Goal: Task Accomplishment & Management: Use online tool/utility

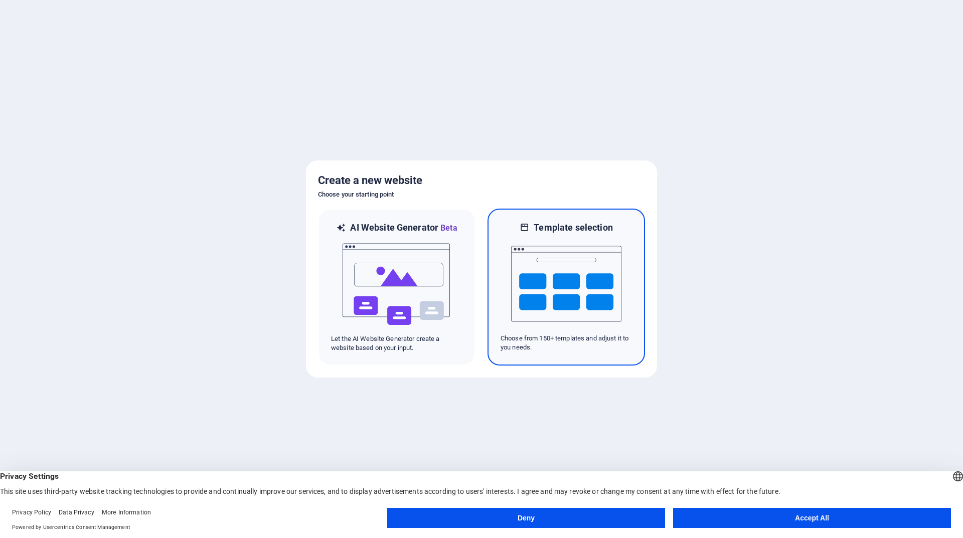
click at [565, 294] on img at bounding box center [566, 284] width 110 height 100
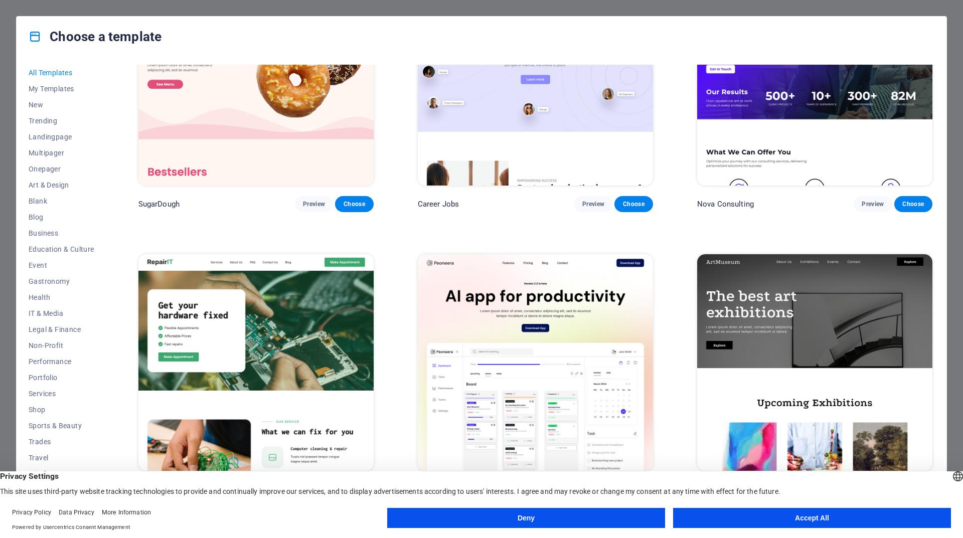
scroll to position [100, 0]
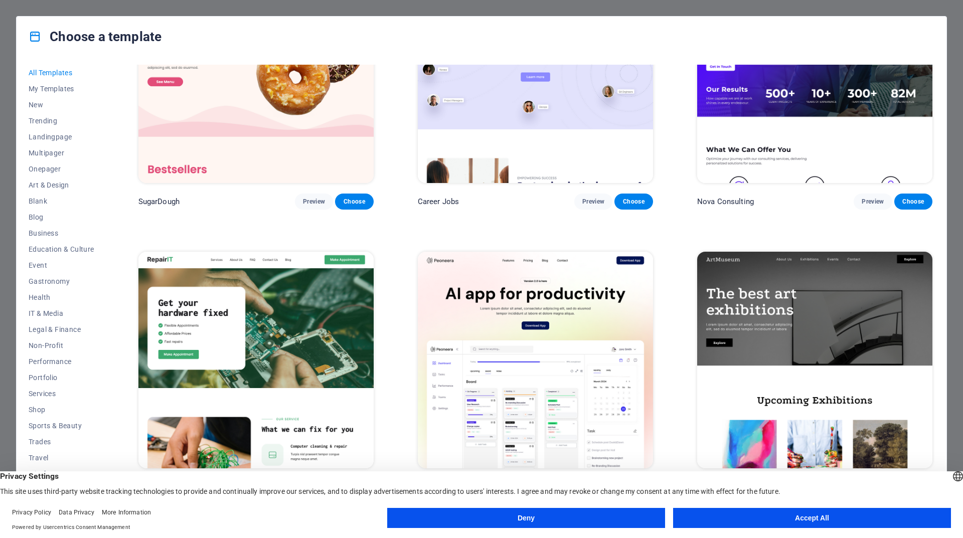
click at [313, 330] on img at bounding box center [255, 360] width 235 height 217
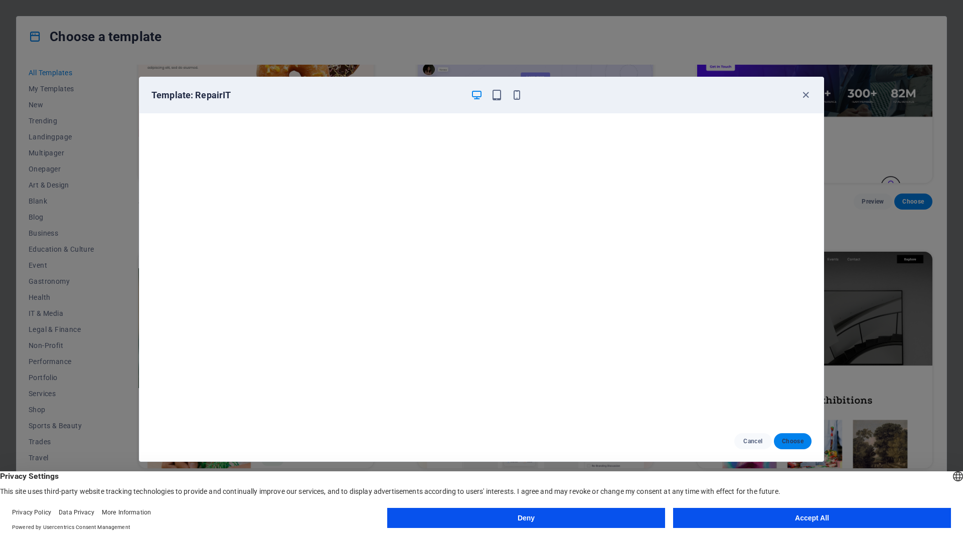
click at [796, 441] on span "Choose" at bounding box center [793, 441] width 22 height 8
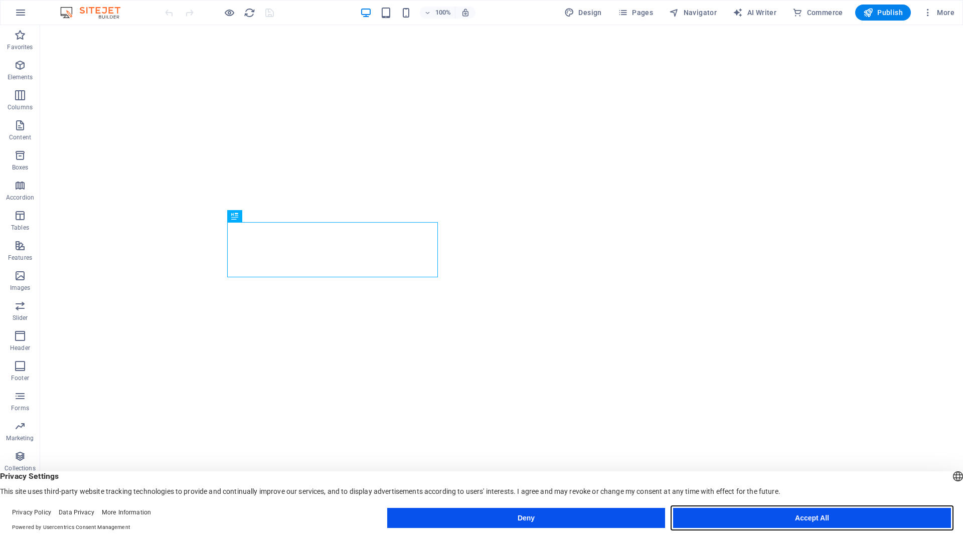
click at [822, 520] on button "Accept All" at bounding box center [812, 518] width 278 height 20
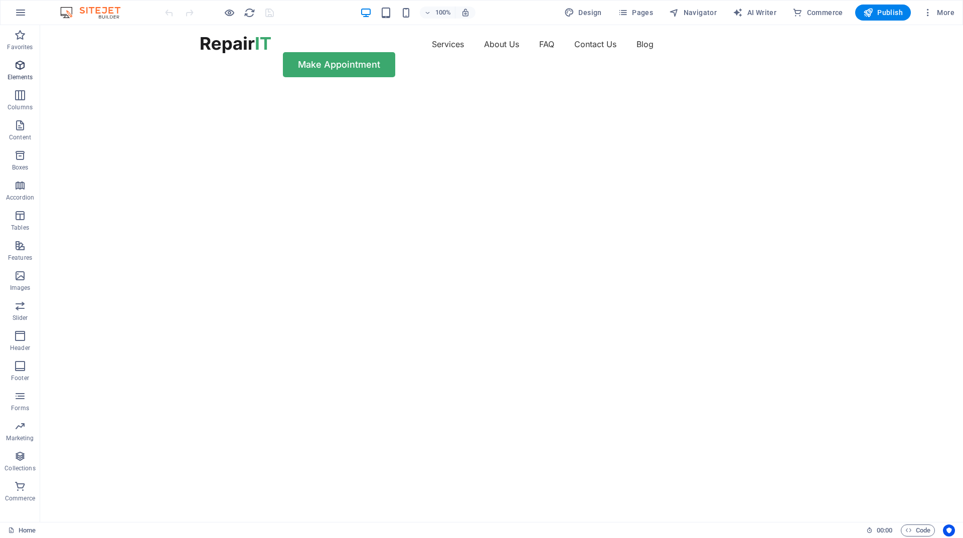
click at [18, 67] on icon "button" at bounding box center [20, 65] width 12 height 12
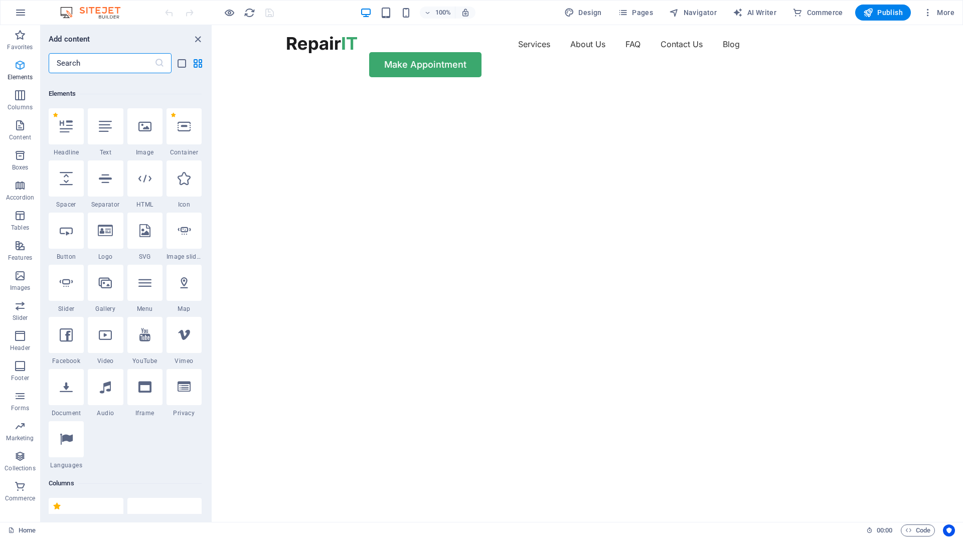
scroll to position [107, 0]
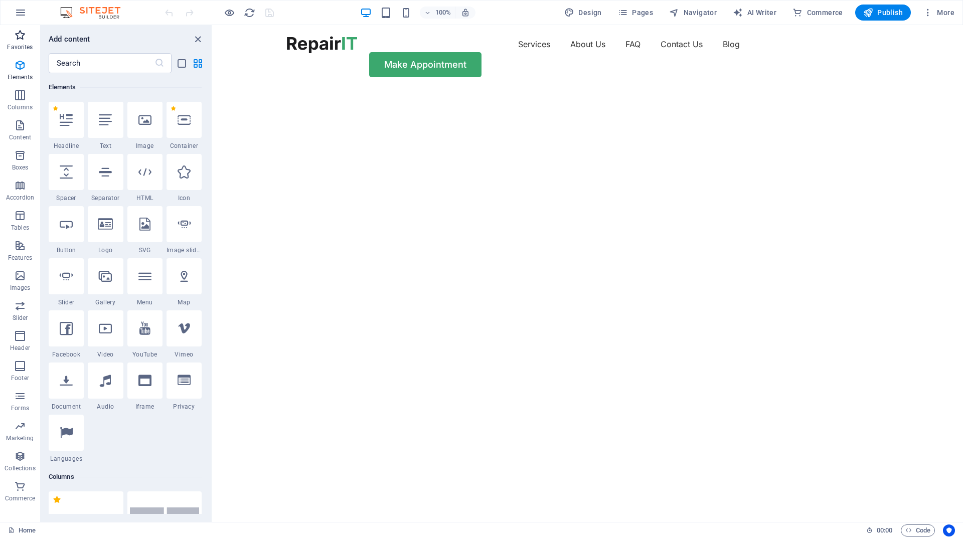
click at [19, 40] on icon "button" at bounding box center [20, 35] width 12 height 12
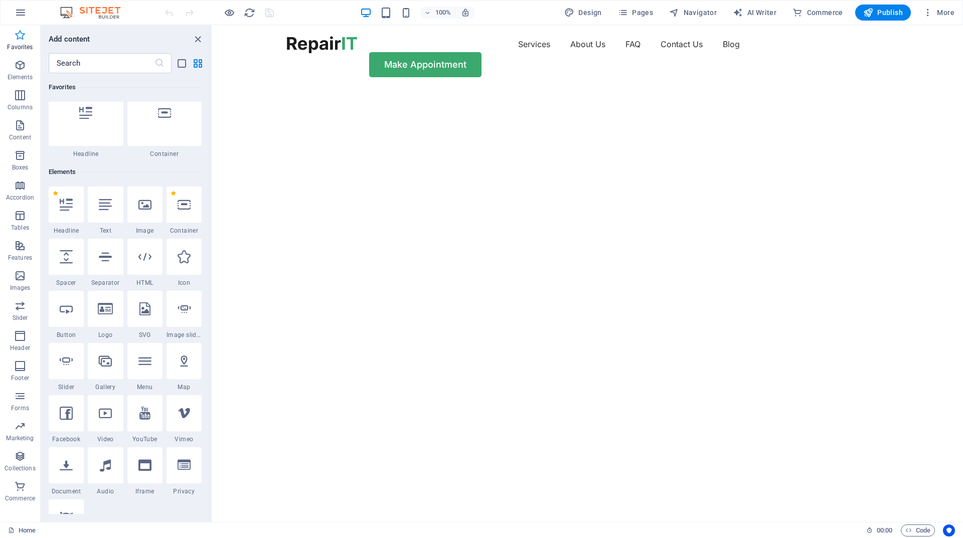
scroll to position [0, 0]
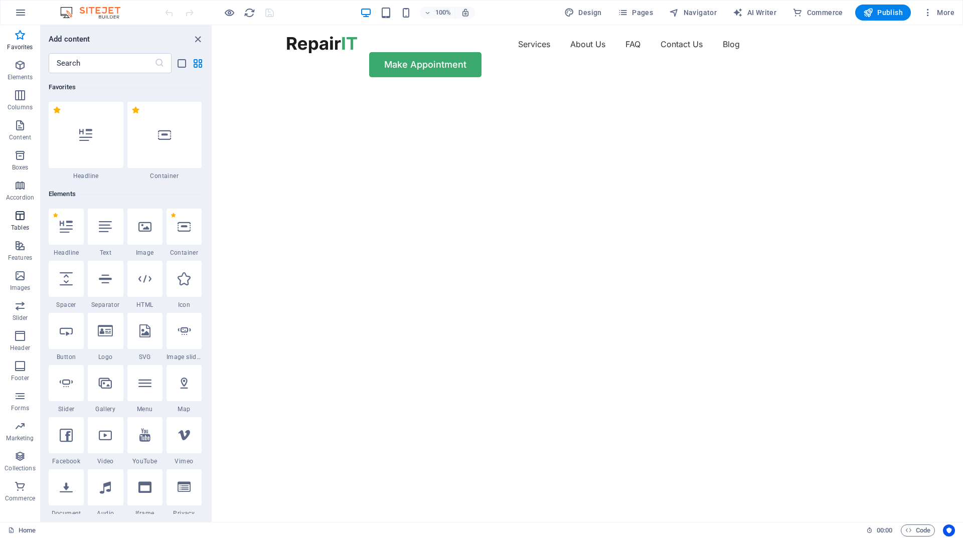
click at [21, 222] on span "Tables" at bounding box center [20, 222] width 40 height 24
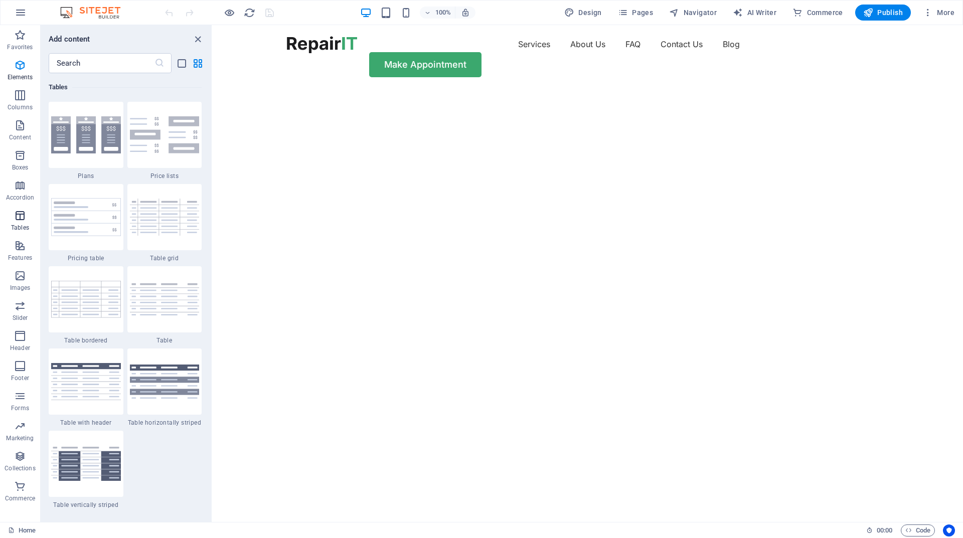
scroll to position [3474, 0]
click at [471, 48] on nav "Services About Us FAQ Contact Us Blog" at bounding box center [588, 44] width 602 height 16
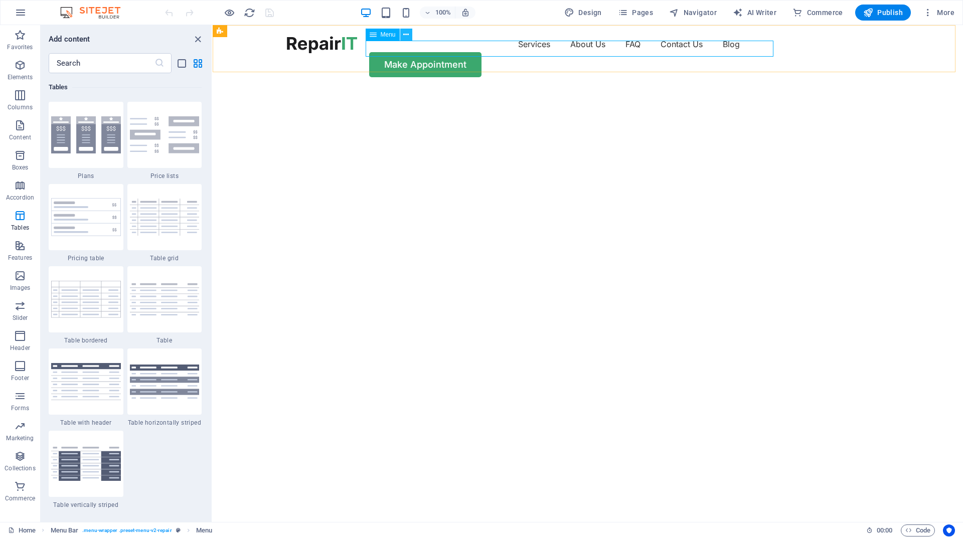
click at [407, 36] on icon at bounding box center [406, 35] width 6 height 11
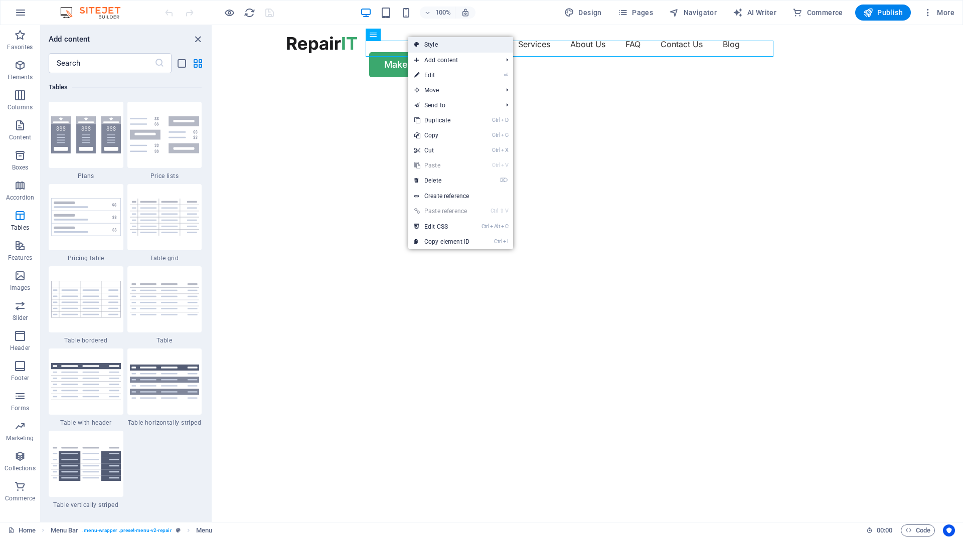
click at [435, 44] on link "Style" at bounding box center [460, 44] width 105 height 15
select select "rem"
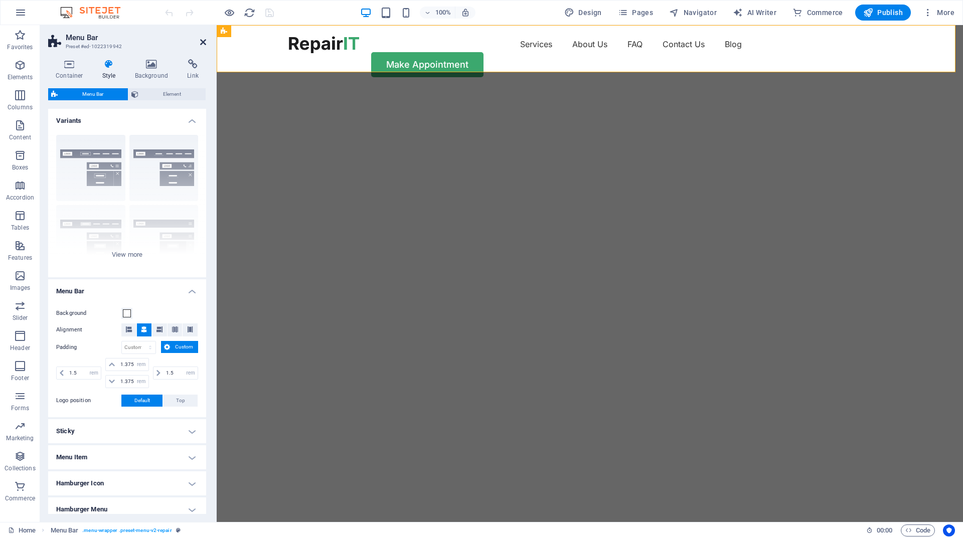
drag, startPoint x: 204, startPoint y: 43, endPoint x: 173, endPoint y: 18, distance: 39.6
click at [204, 43] on icon at bounding box center [203, 42] width 6 height 8
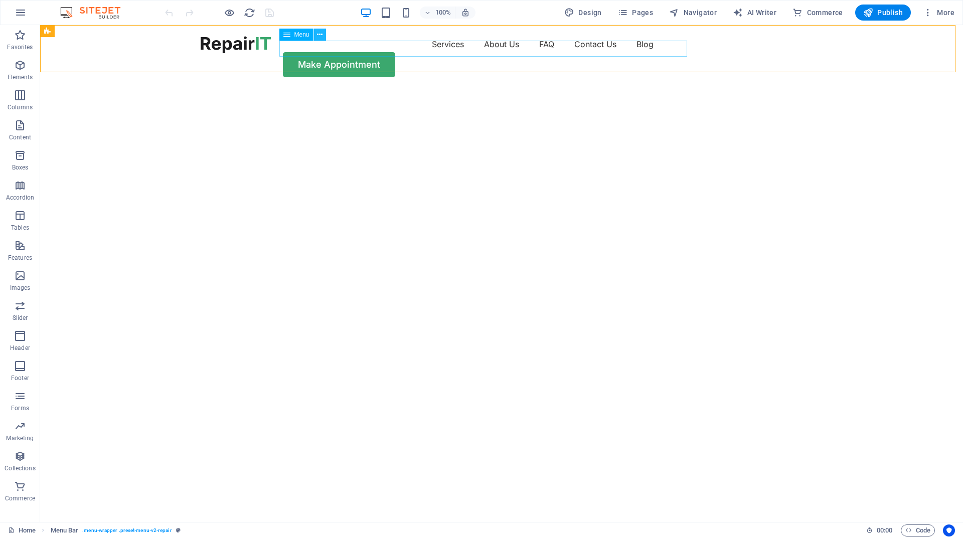
click at [319, 36] on icon at bounding box center [320, 35] width 6 height 11
click at [450, 46] on nav "Services About Us FAQ Contact Us Blog" at bounding box center [502, 44] width 602 height 16
click at [391, 52] on nav "Services About Us FAQ Contact Us Blog" at bounding box center [502, 44] width 602 height 16
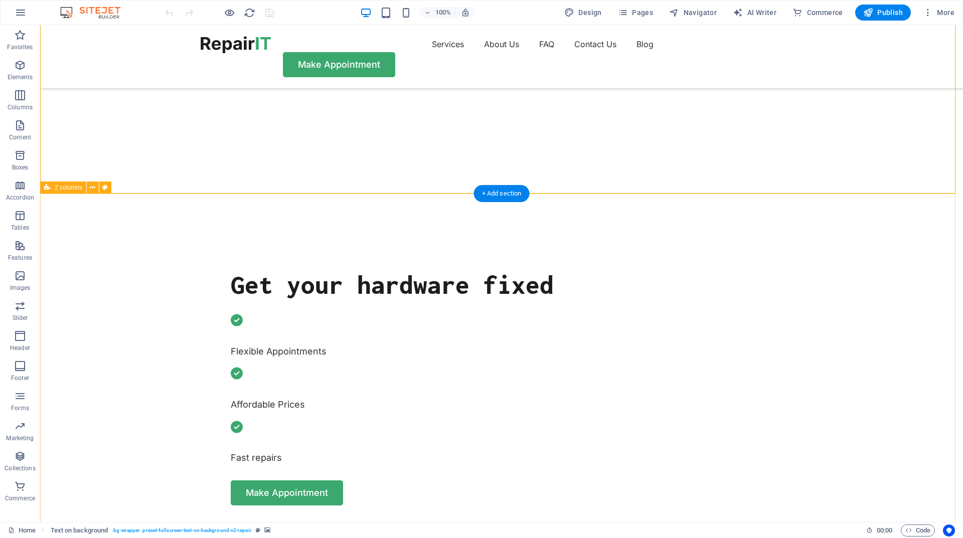
scroll to position [0, 0]
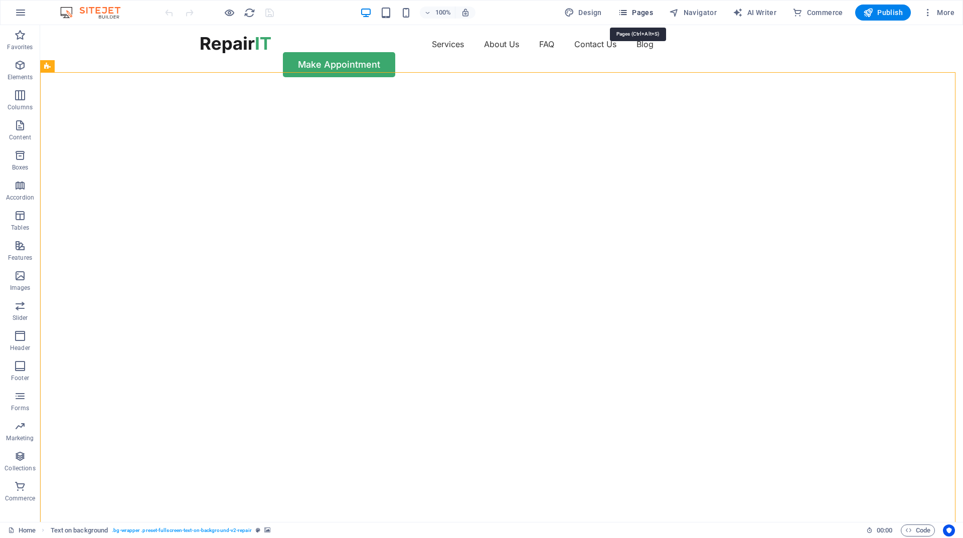
click at [639, 13] on span "Pages" at bounding box center [635, 13] width 35 height 10
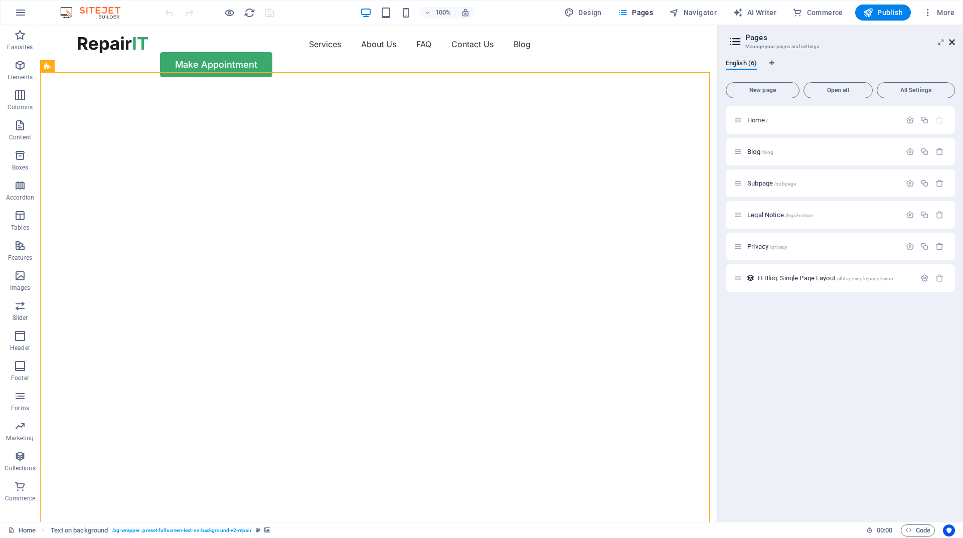
click at [953, 43] on icon at bounding box center [952, 42] width 6 height 8
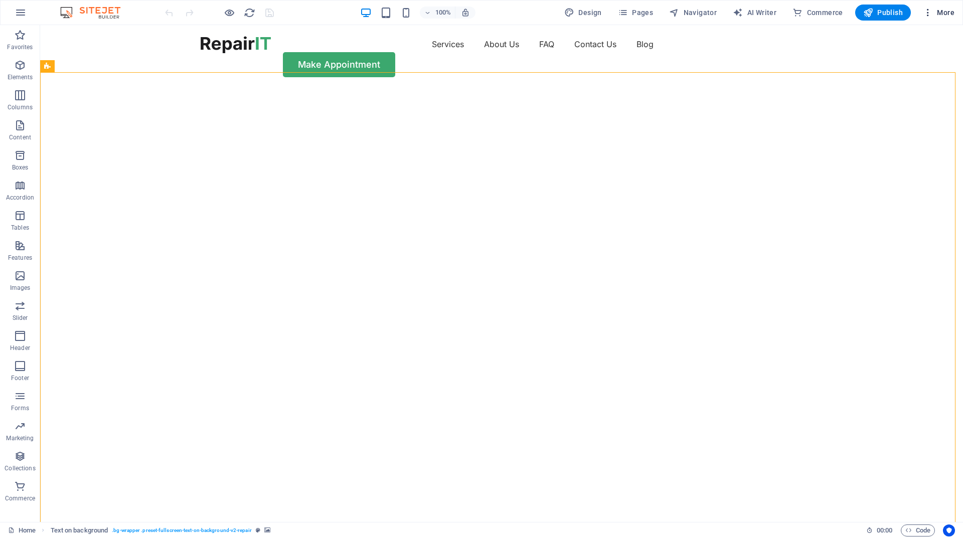
click at [926, 13] on icon "button" at bounding box center [928, 13] width 10 height 10
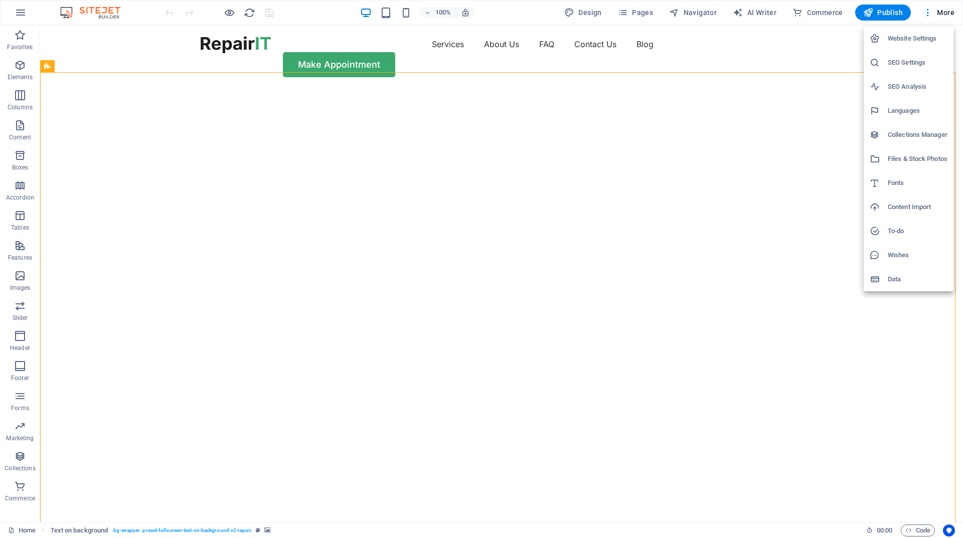
click at [826, 49] on div at bounding box center [481, 269] width 963 height 538
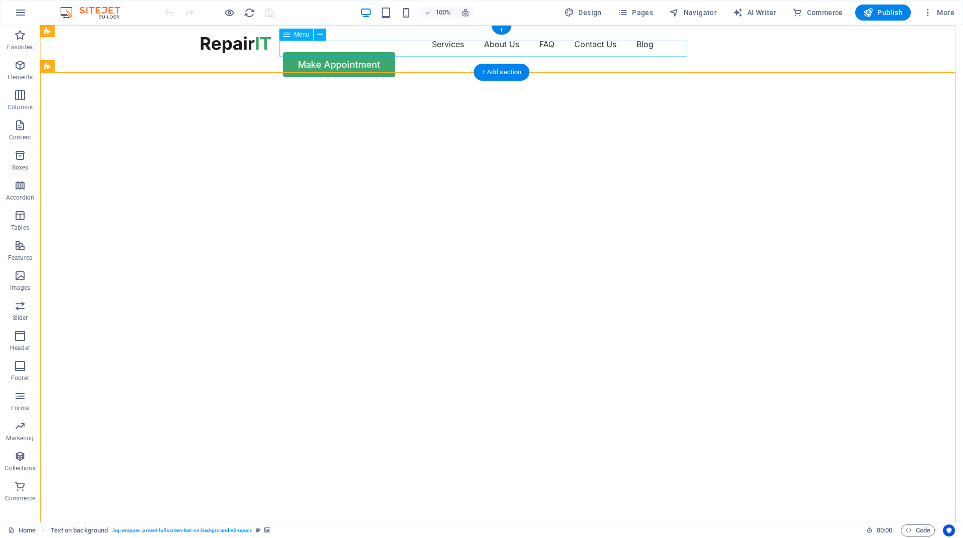
click at [386, 49] on nav "Services About Us FAQ Contact Us Blog" at bounding box center [502, 44] width 602 height 16
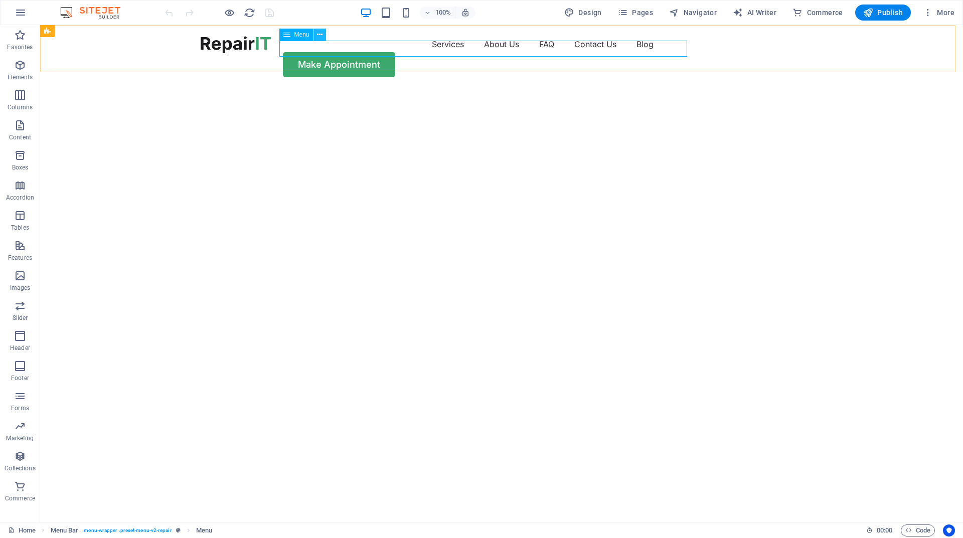
click at [319, 36] on icon at bounding box center [320, 35] width 6 height 11
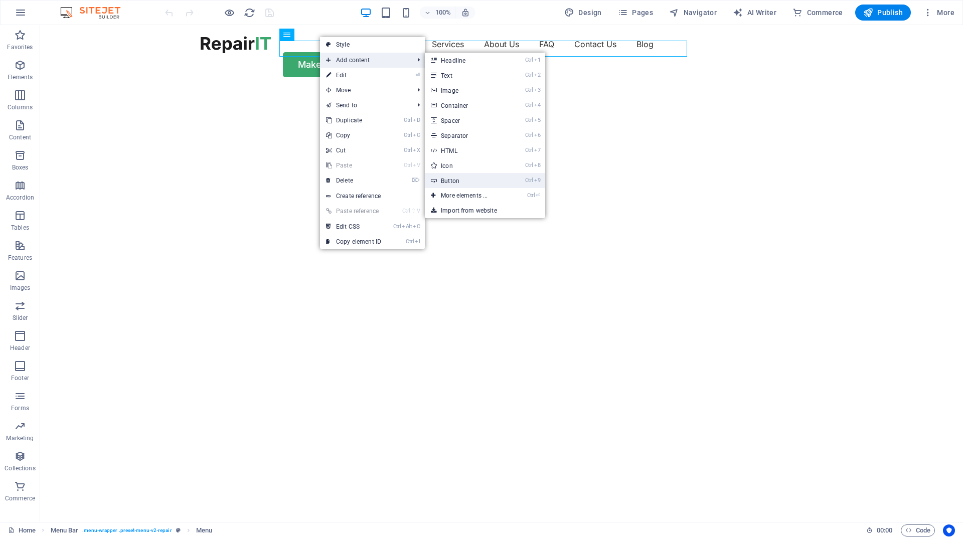
click at [458, 183] on link "Ctrl 9 Button" at bounding box center [466, 180] width 83 height 15
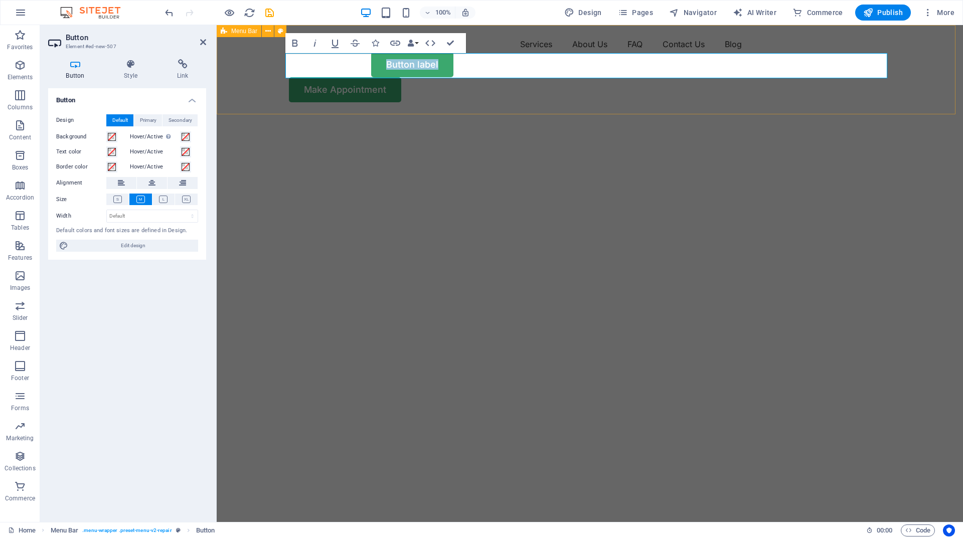
click at [444, 102] on div "Menu Services About Us FAQ Contact Us Blog Button label Make Appointment" at bounding box center [590, 69] width 746 height 88
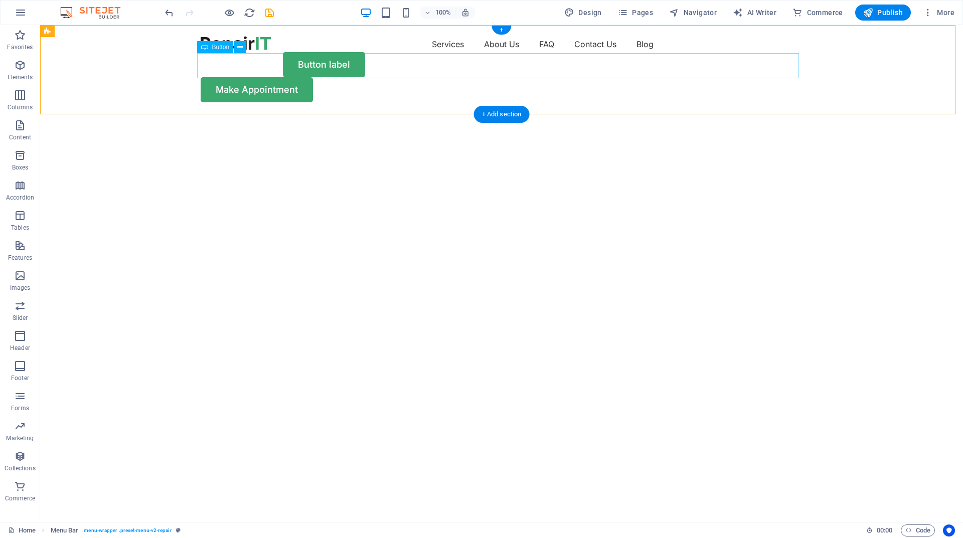
click at [236, 67] on div "Button label" at bounding box center [502, 64] width 602 height 25
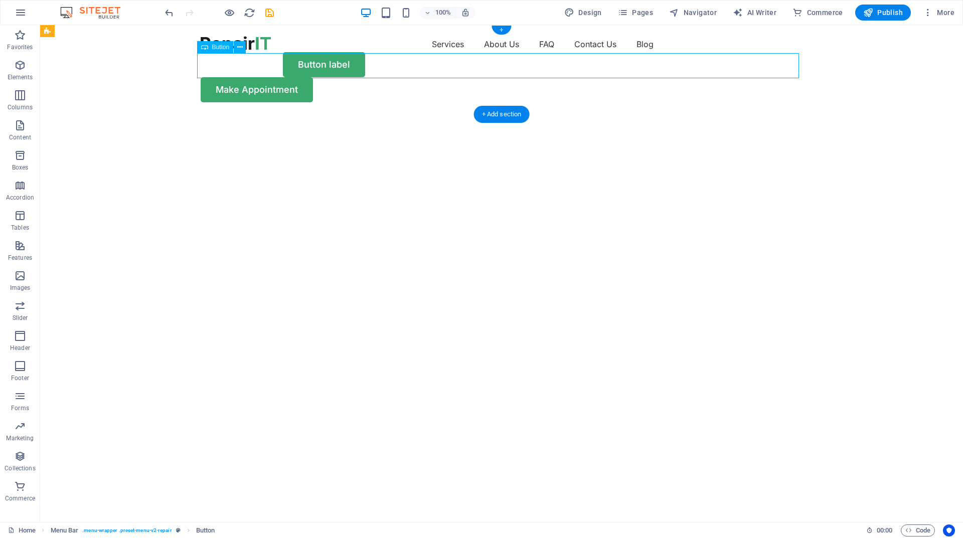
click at [236, 66] on div "Button label" at bounding box center [502, 64] width 602 height 25
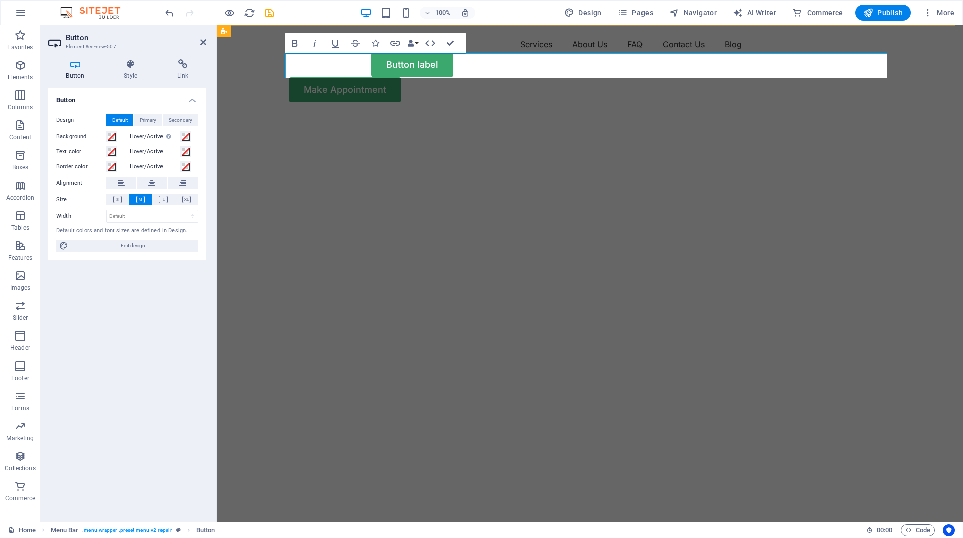
click at [393, 72] on div "Button label" at bounding box center [590, 64] width 602 height 25
click at [371, 72] on link "Button label" at bounding box center [412, 64] width 82 height 25
click at [390, 72] on div "Button label" at bounding box center [590, 64] width 602 height 25
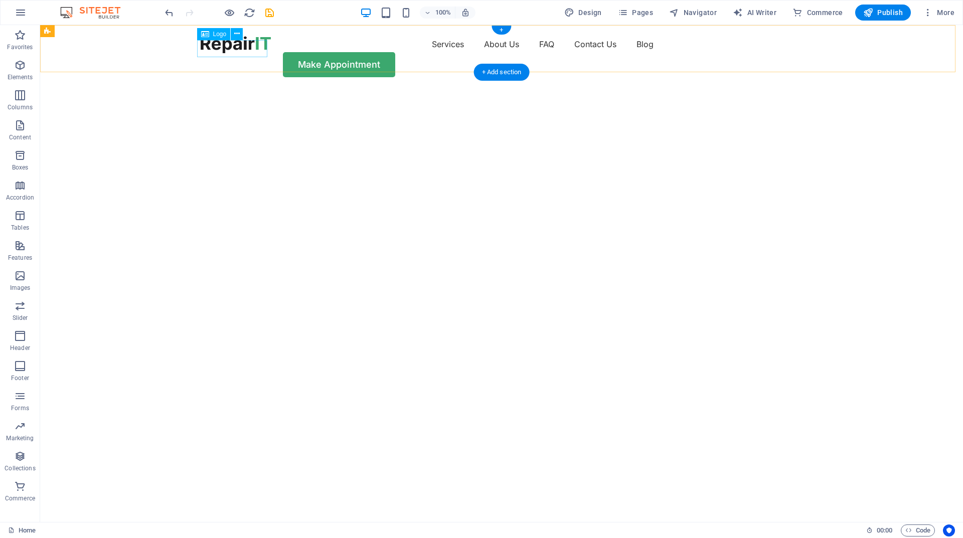
click at [244, 46] on div at bounding box center [236, 44] width 70 height 17
click at [338, 51] on nav "Services About Us FAQ Contact Us Blog" at bounding box center [502, 44] width 602 height 16
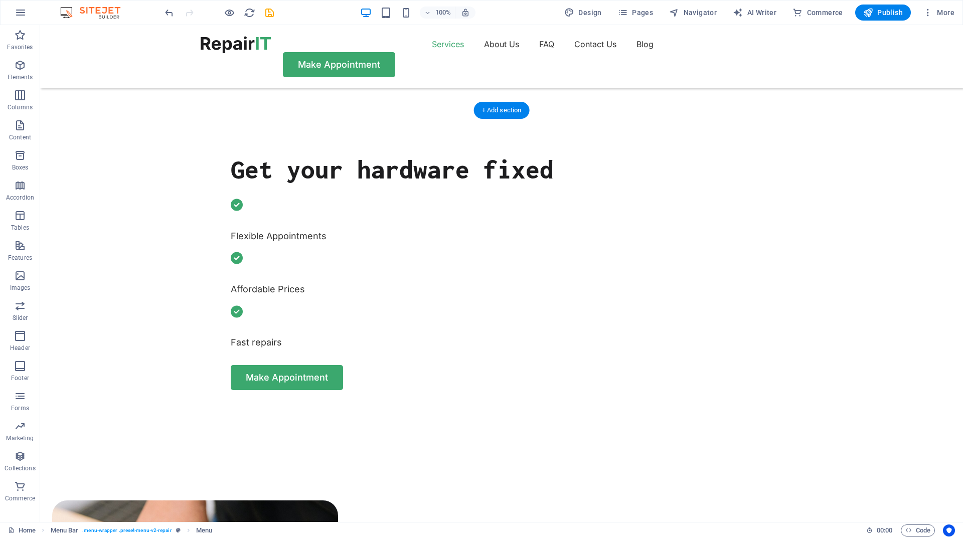
scroll to position [502, 0]
